Goal: Task Accomplishment & Management: Complete application form

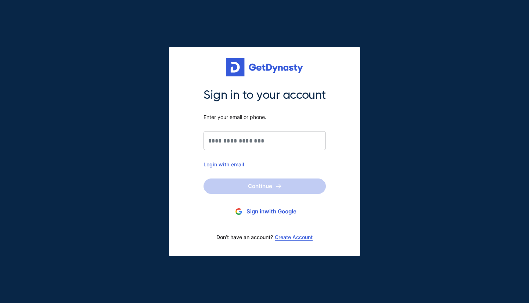
click at [282, 210] on button "Sign in with Google" at bounding box center [264, 212] width 122 height 14
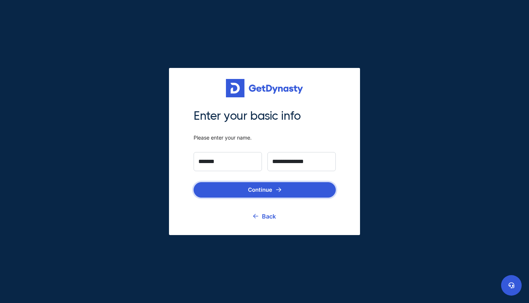
click at [265, 192] on button "Continue" at bounding box center [265, 189] width 142 height 15
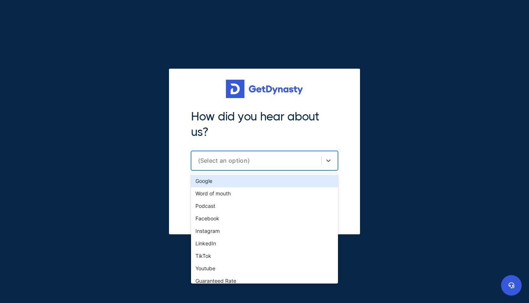
click at [271, 169] on div "(Select an option)" at bounding box center [264, 160] width 147 height 19
click at [196, 179] on div "Google" at bounding box center [264, 181] width 147 height 12
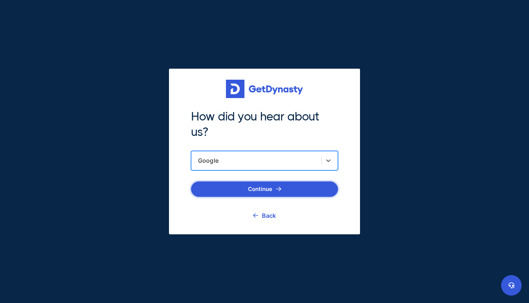
click at [268, 189] on button "Continue" at bounding box center [264, 188] width 147 height 15
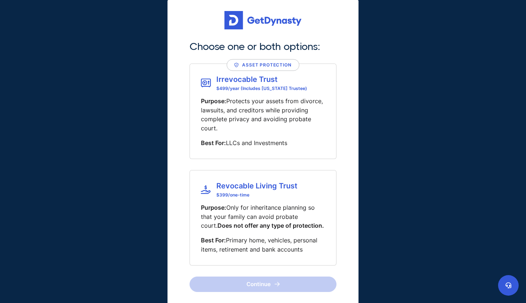
scroll to position [26, 0]
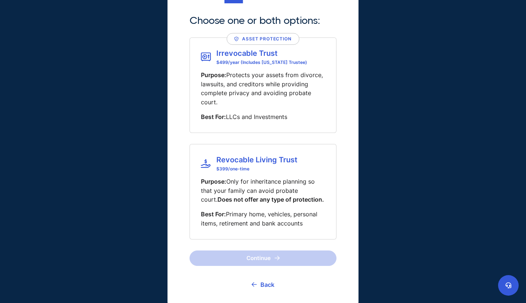
click at [255, 65] on header "Irrevocable Trust $499/year (Includes Nevada Trustee) Purpose: Protects your as…" at bounding box center [263, 85] width 124 height 73
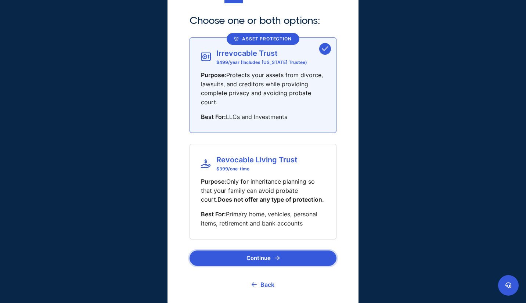
click at [268, 255] on button "Continue" at bounding box center [263, 257] width 147 height 15
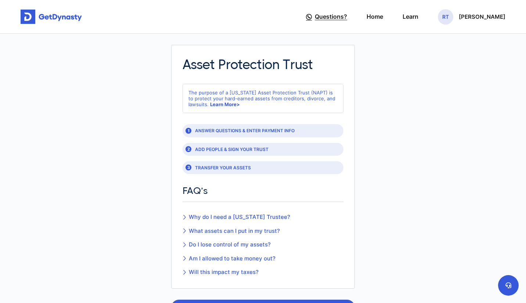
click at [315, 21] on span "Questions?" at bounding box center [331, 17] width 32 height 14
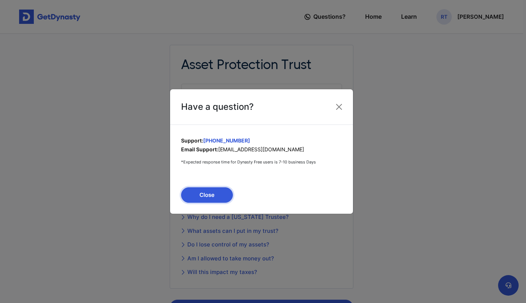
click at [219, 190] on button "Close" at bounding box center [207, 194] width 52 height 15
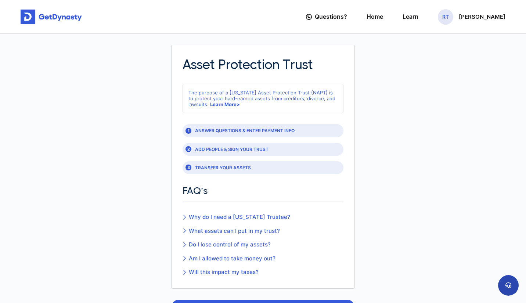
click at [507, 283] on icon at bounding box center [508, 285] width 6 height 6
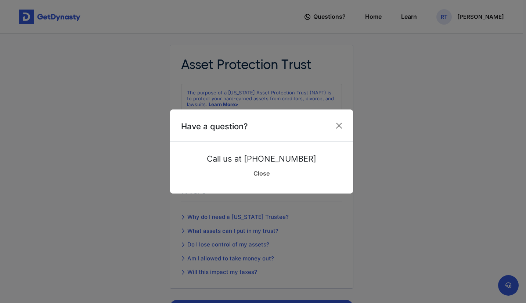
click at [263, 174] on link "Close" at bounding box center [261, 173] width 161 height 18
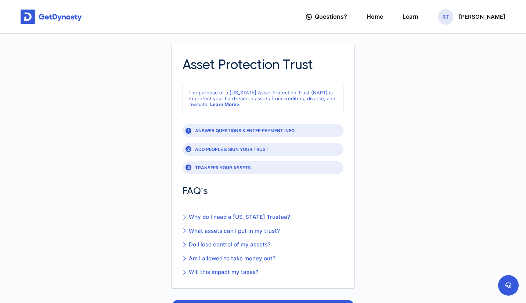
click at [58, 16] on img at bounding box center [51, 17] width 61 height 15
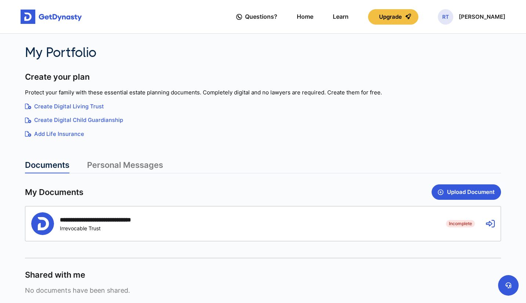
click at [43, 16] on img at bounding box center [51, 17] width 61 height 15
click at [331, 228] on div "**********" at bounding box center [233, 223] width 404 height 23
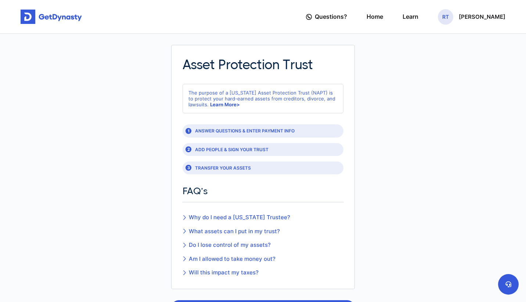
click at [186, 230] on icon at bounding box center [184, 231] width 3 height 6
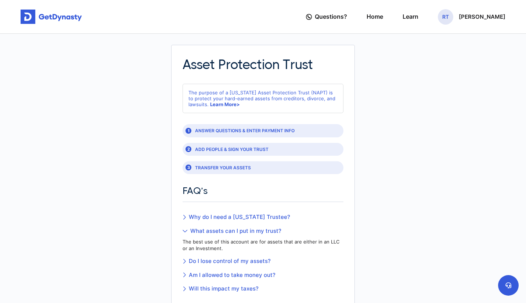
scroll to position [37, 0]
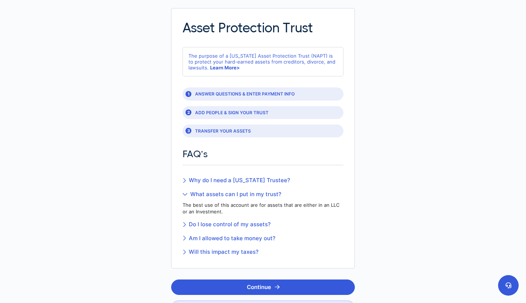
click at [188, 253] on link "Will this impact my taxes?" at bounding box center [263, 252] width 161 height 8
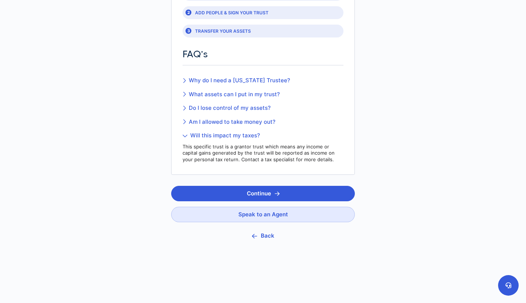
scroll to position [144, 0]
